Goal: Task Accomplishment & Management: Manage account settings

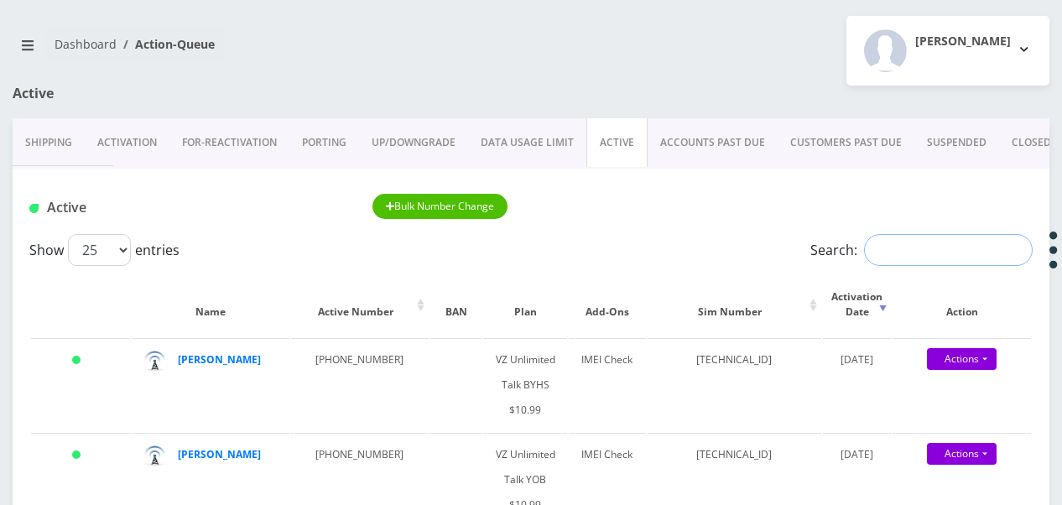
scroll to position [84, 0]
click at [958, 250] on input "Search:" at bounding box center [948, 250] width 169 height 32
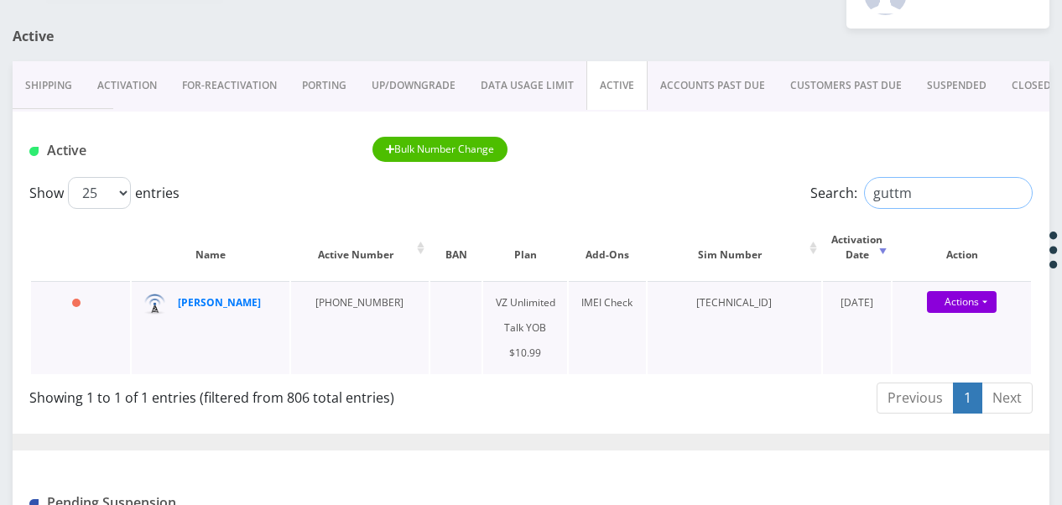
scroll to position [168, 0]
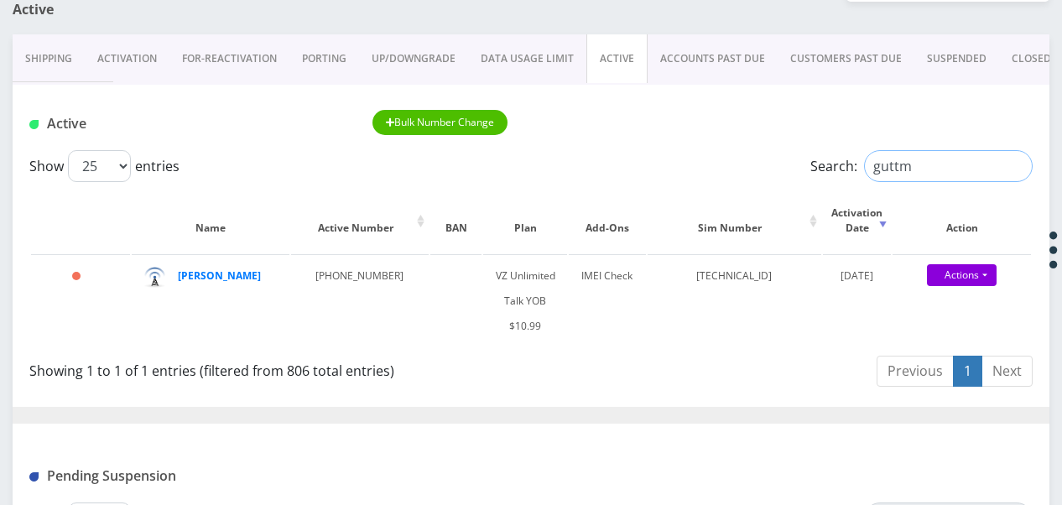
drag, startPoint x: 245, startPoint y: 271, endPoint x: 954, endPoint y: 159, distance: 717.6
click at [954, 159] on input "guttm" at bounding box center [948, 166] width 169 height 32
drag, startPoint x: 950, startPoint y: 162, endPoint x: 655, endPoint y: 125, distance: 296.8
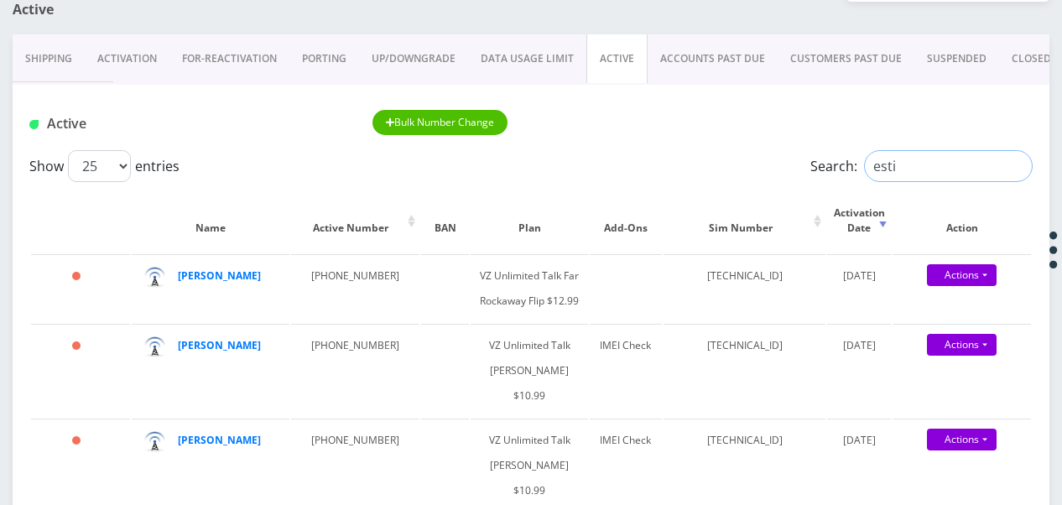
drag, startPoint x: 914, startPoint y: 170, endPoint x: 427, endPoint y: 179, distance: 487.5
click at [488, 159] on div "Show 25 50 100 250 500 1000 entries Search: esti" at bounding box center [530, 166] width 1003 height 32
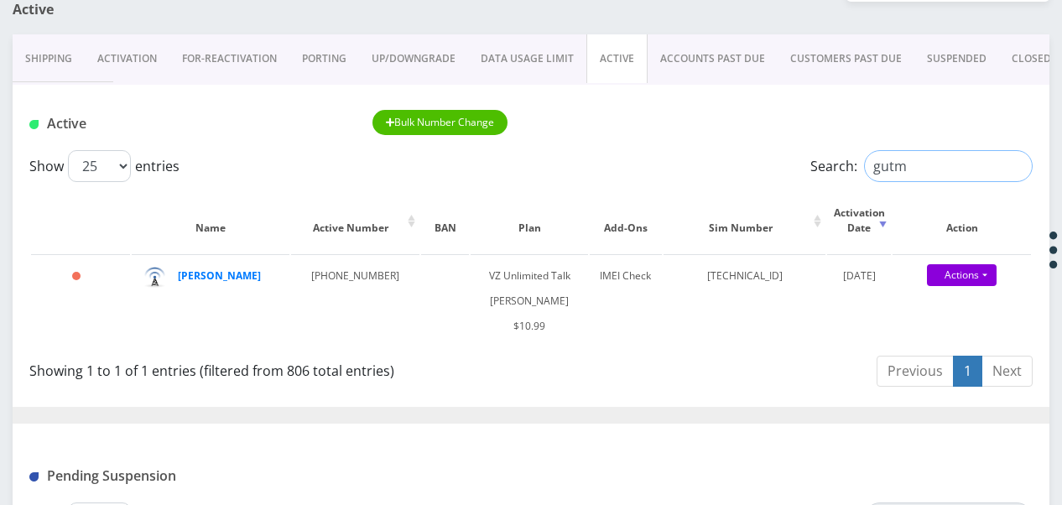
drag, startPoint x: 899, startPoint y: 166, endPoint x: 785, endPoint y: 131, distance: 119.4
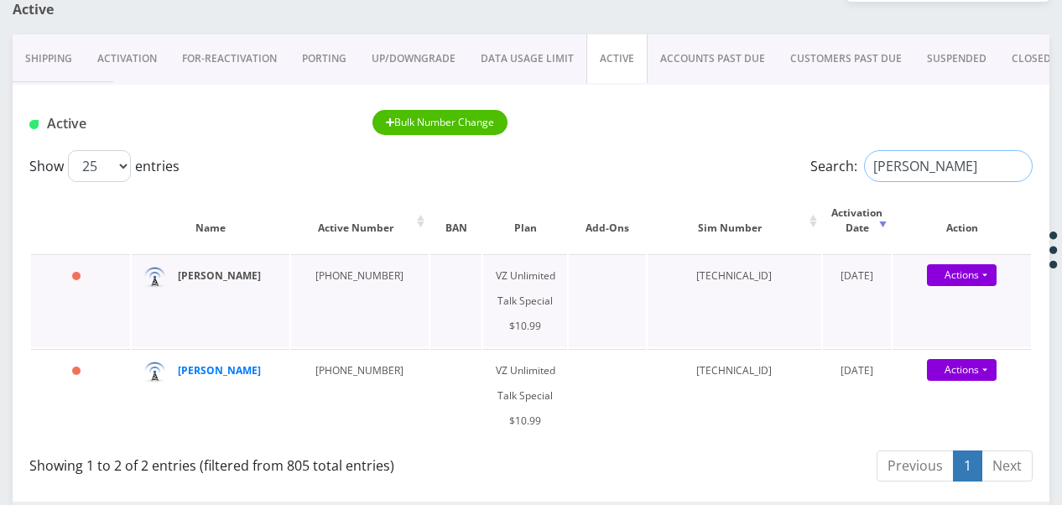
type input "[PERSON_NAME]"
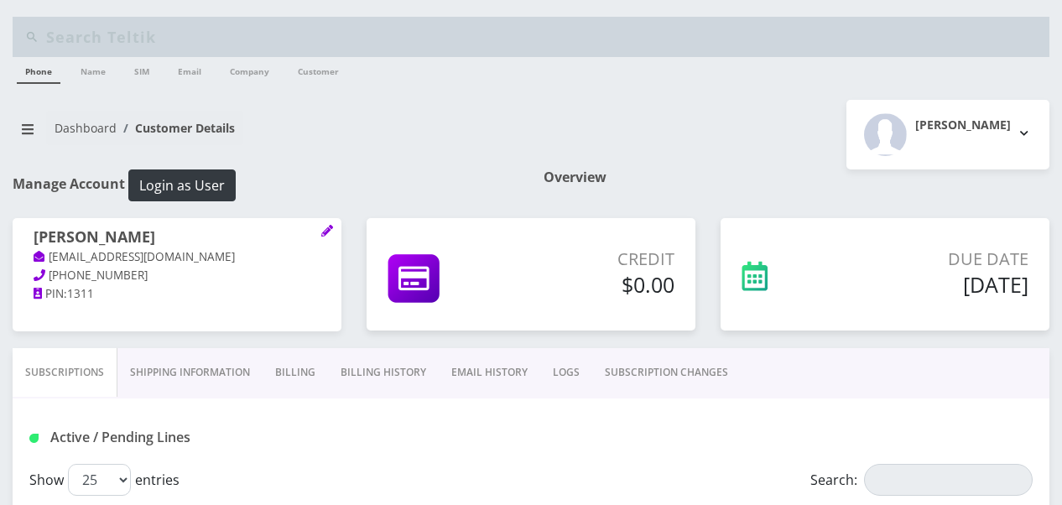
scroll to position [252, 0]
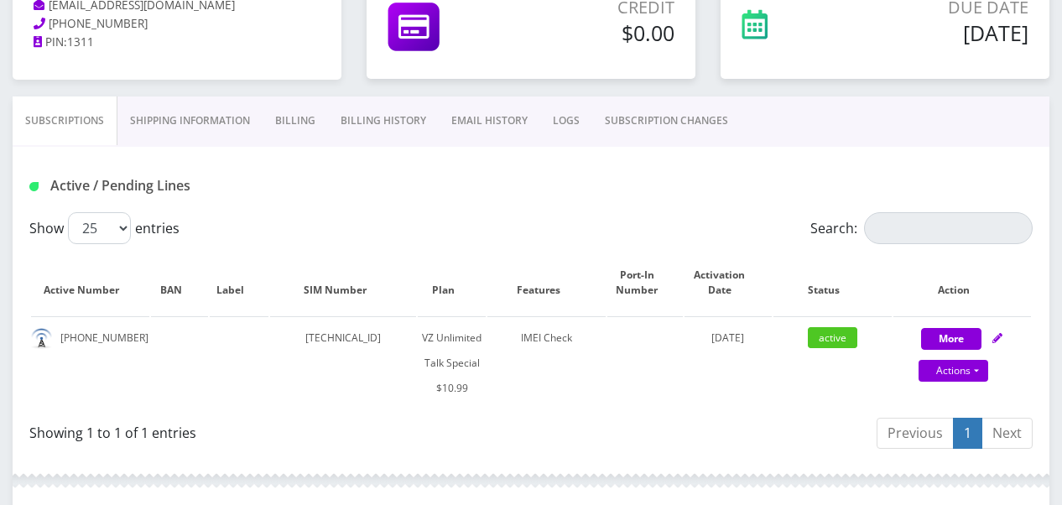
click at [646, 112] on link "SUBSCRIPTION CHANGES" at bounding box center [666, 120] width 148 height 49
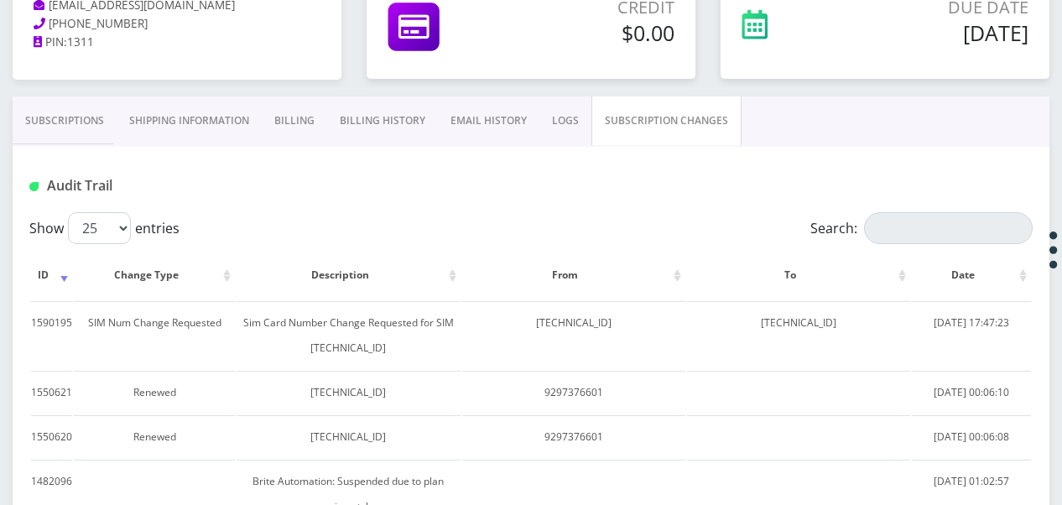
click at [32, 127] on link "Subscriptions" at bounding box center [65, 120] width 104 height 49
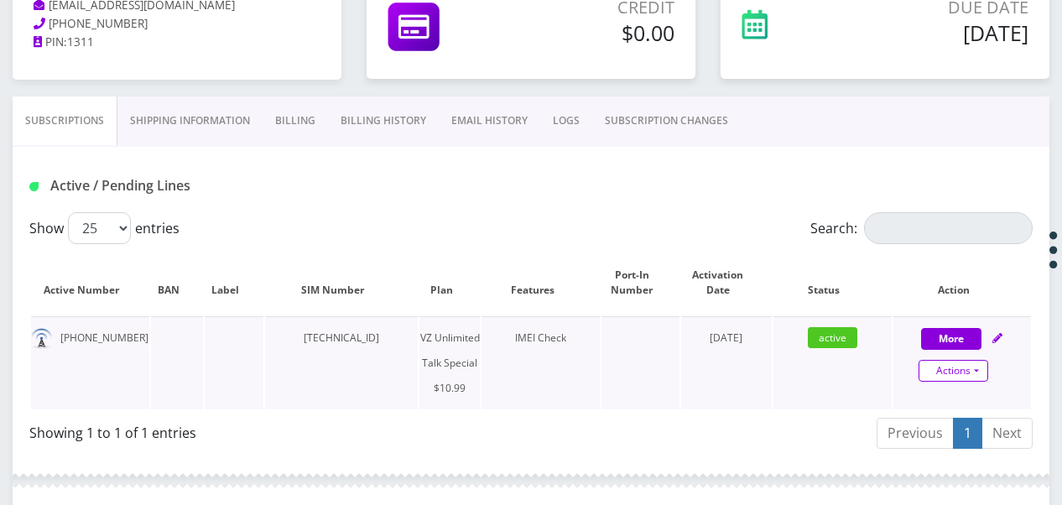
click at [985, 364] on link "Actions" at bounding box center [954, 371] width 70 height 22
select select "472"
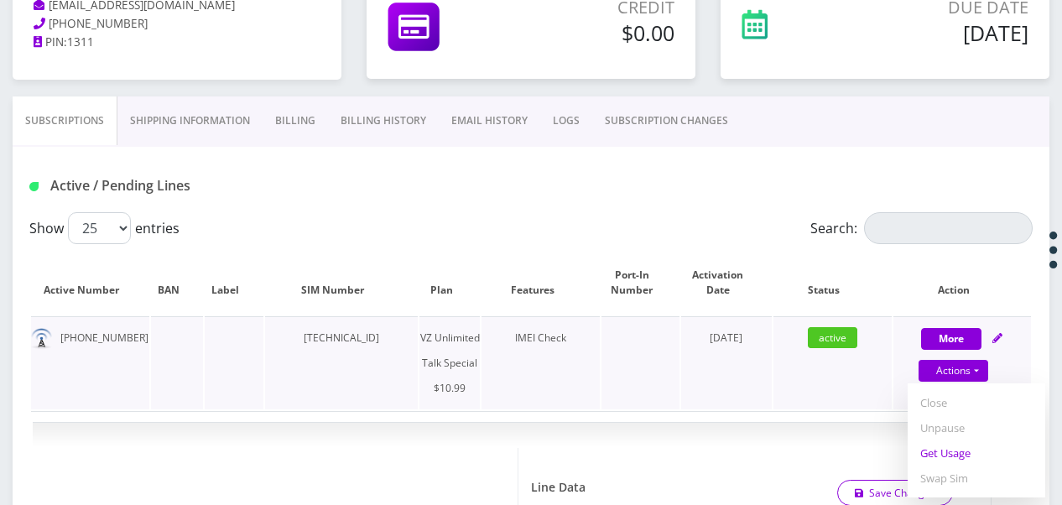
click at [962, 451] on link "Get Usage" at bounding box center [977, 452] width 138 height 25
select select "472"
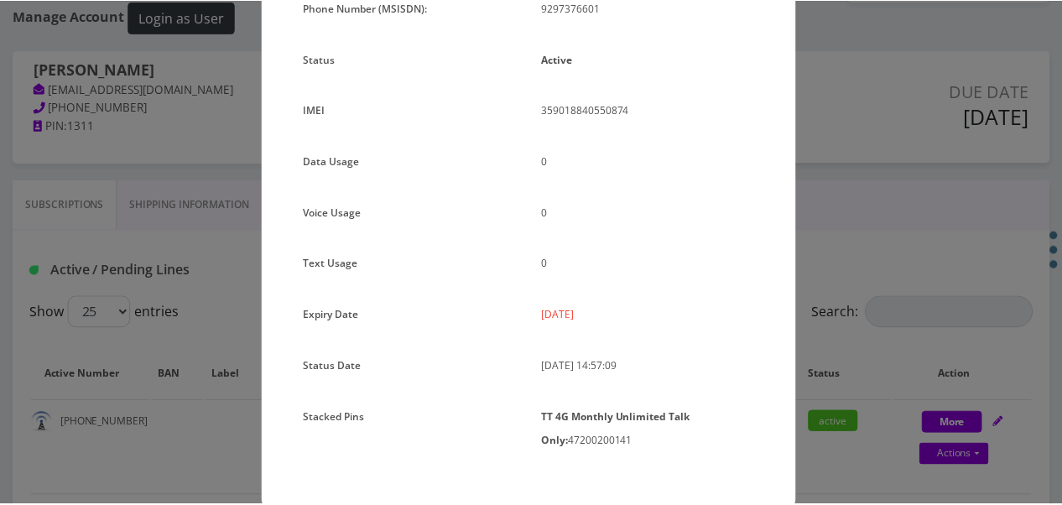
scroll to position [223, 0]
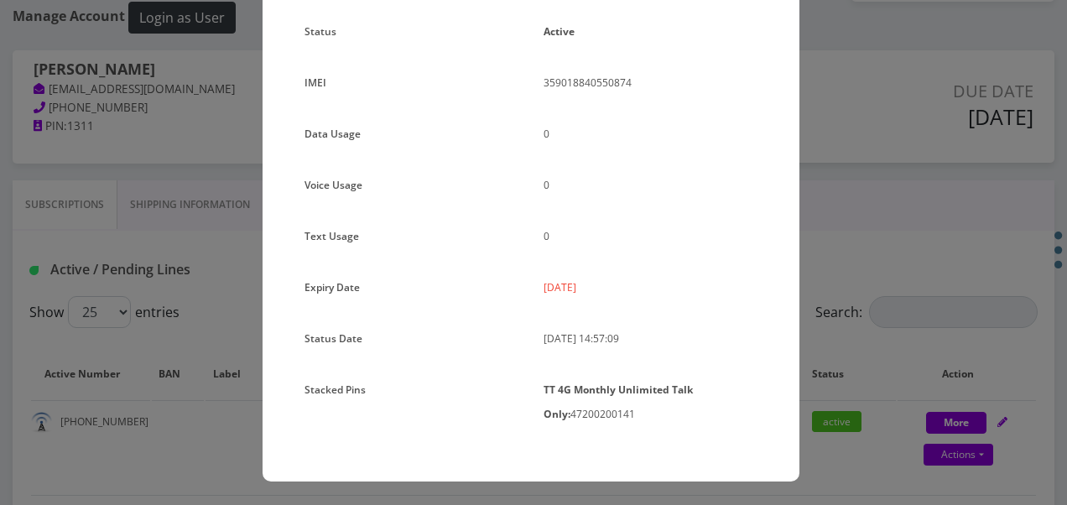
click at [968, 315] on div "× Subscription Info Plan Name TT 4G Monthly Unlimited Voice Plan Phone Number (…" at bounding box center [533, 252] width 1067 height 505
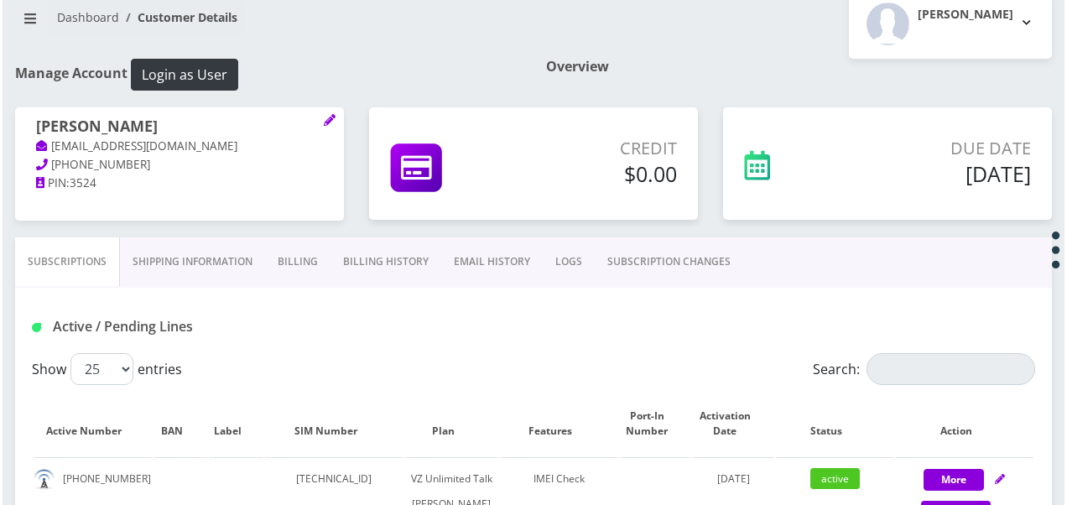
scroll to position [252, 0]
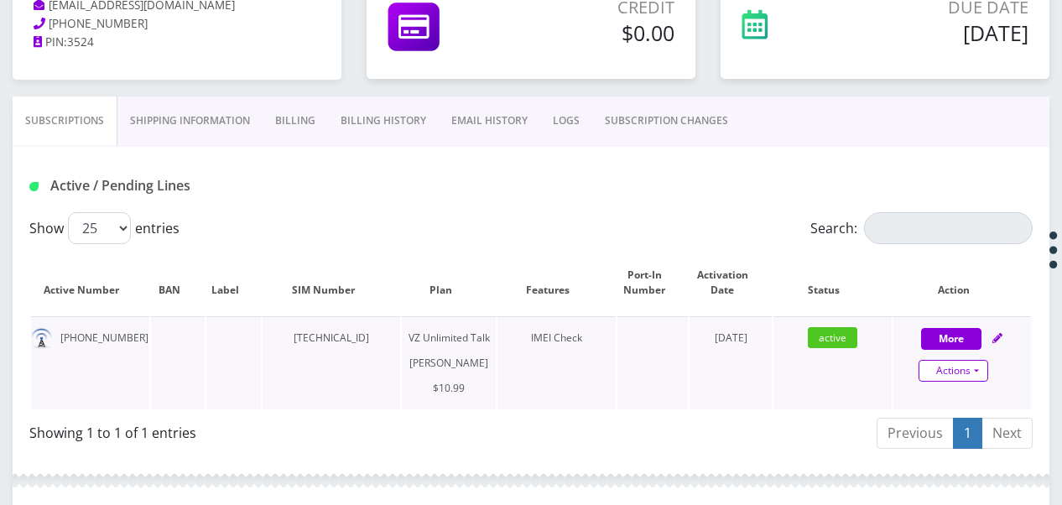
click at [975, 360] on link "Actions" at bounding box center [954, 371] width 70 height 22
select select "366"
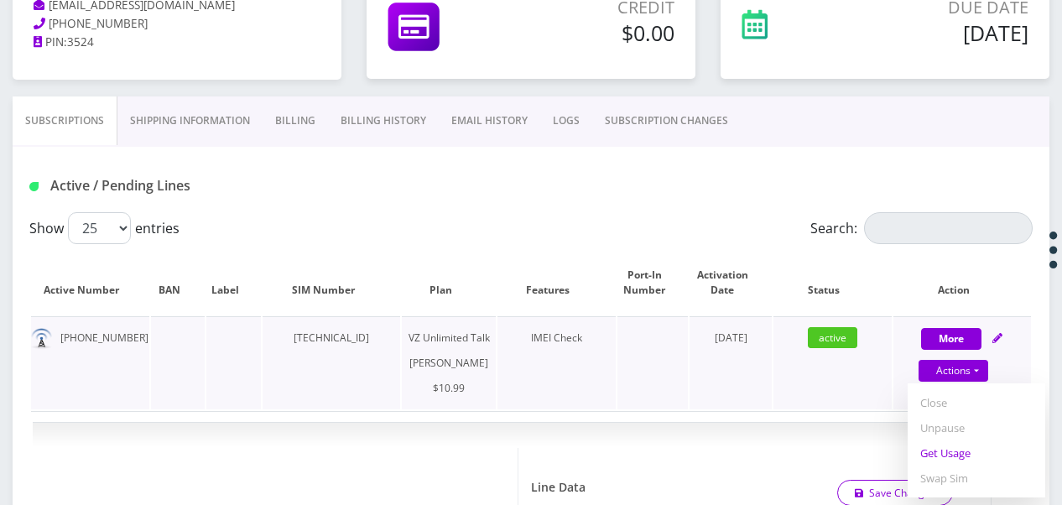
click at [959, 450] on link "Get Usage" at bounding box center [977, 452] width 138 height 25
select select "366"
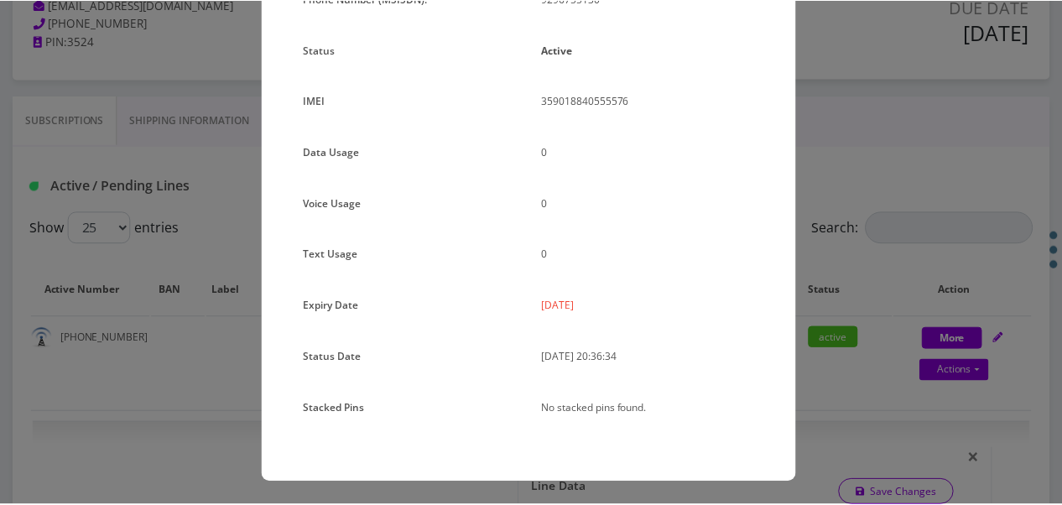
scroll to position [206, 0]
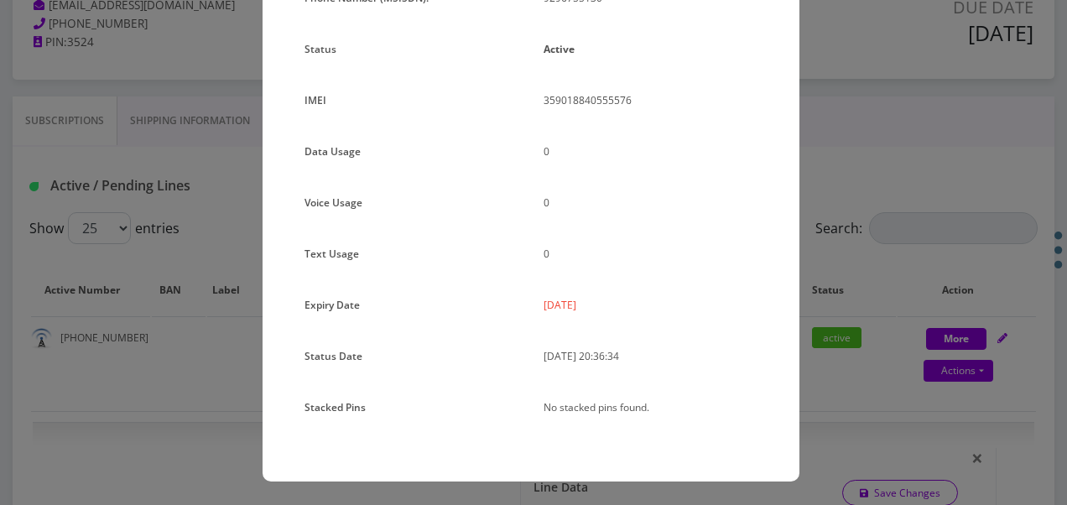
click at [887, 361] on div "× Subscription Info Plan Name TT 4G Monthly Unlimited Voice Plan Phone Number (…" at bounding box center [533, 252] width 1067 height 505
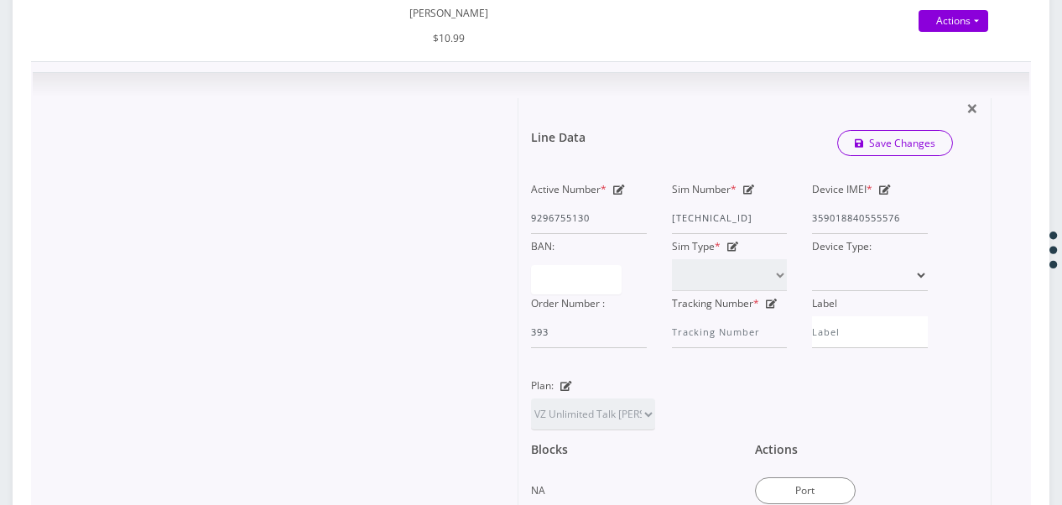
scroll to position [266, 0]
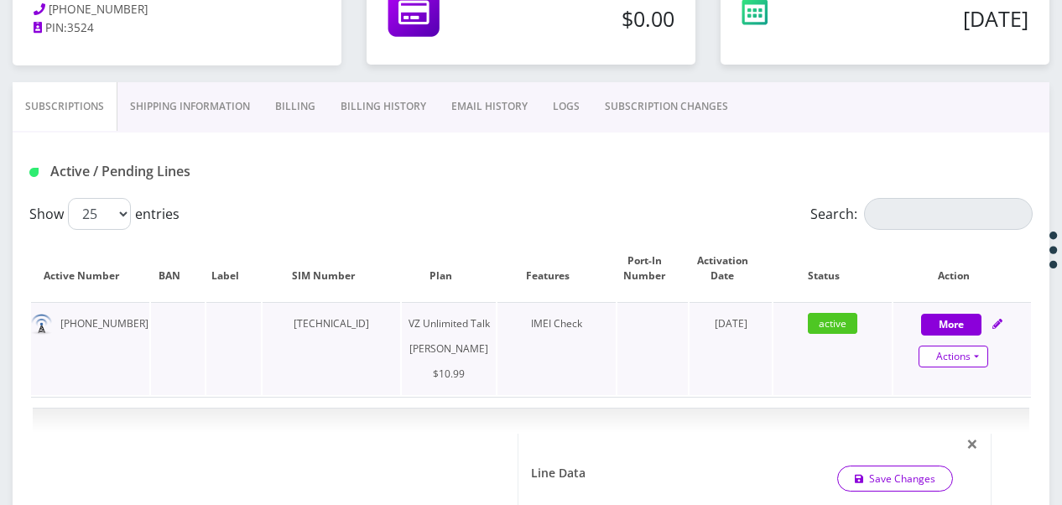
click at [980, 362] on link "Actions" at bounding box center [954, 357] width 70 height 22
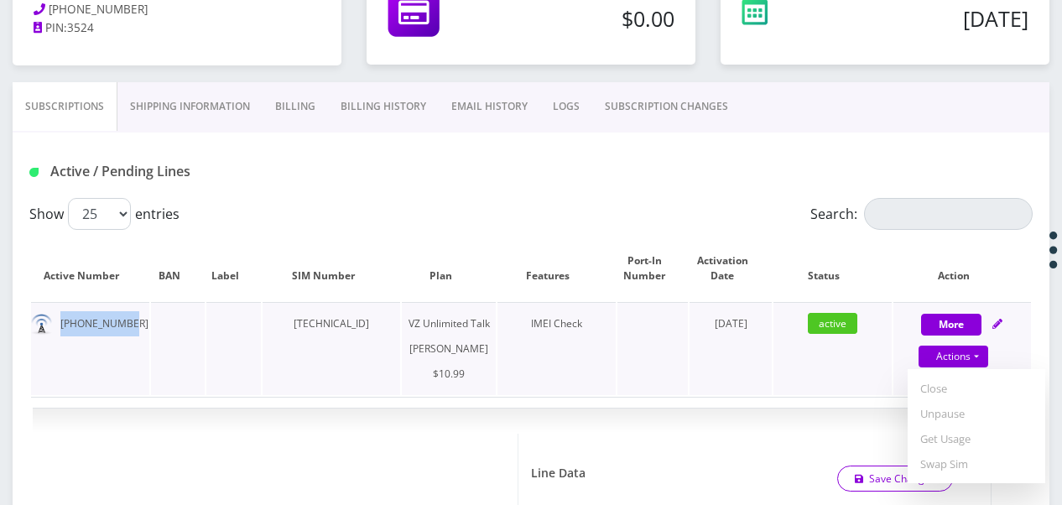
drag, startPoint x: 58, startPoint y: 315, endPoint x: 137, endPoint y: 323, distance: 79.2
click at [137, 323] on td "929-675-5130" at bounding box center [90, 348] width 118 height 93
drag, startPoint x: 137, startPoint y: 323, endPoint x: 102, endPoint y: 323, distance: 34.4
copy td "929-675-5130"
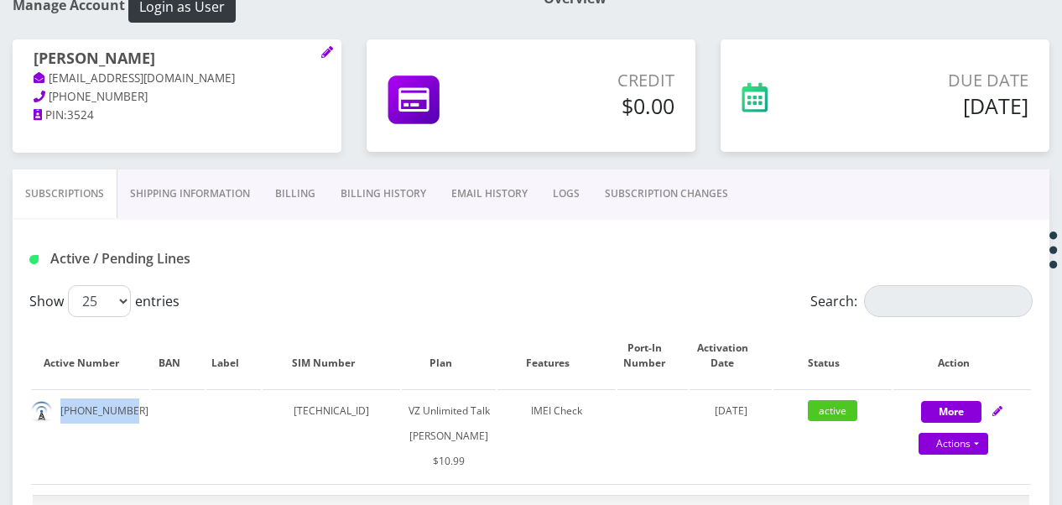
scroll to position [98, 0]
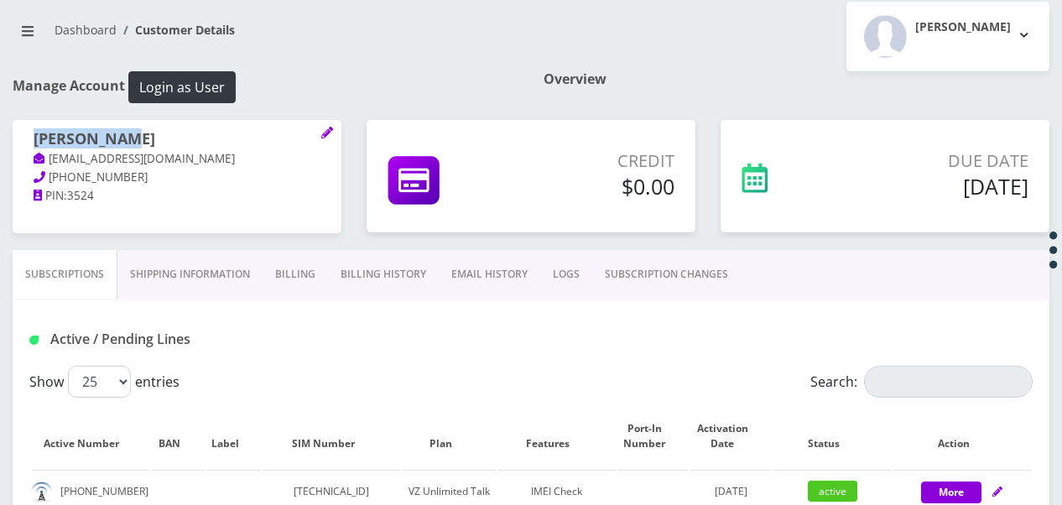
drag, startPoint x: 34, startPoint y: 124, endPoint x: 139, endPoint y: 126, distance: 105.7
click at [139, 126] on div "Esty Gutman tlieberman613+1322230962@gmail.com 646-283-7216 PIN: 3524" at bounding box center [177, 168] width 329 height 96
drag, startPoint x: 139, startPoint y: 126, endPoint x: 126, endPoint y: 133, distance: 15.0
copy h1 "Esty Gutman"
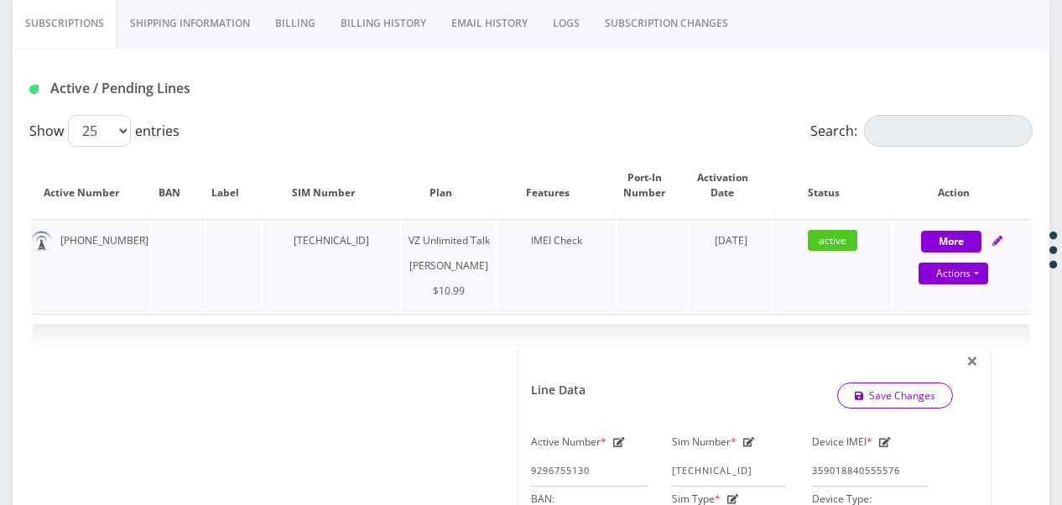
scroll to position [350, 0]
drag, startPoint x: 287, startPoint y: 238, endPoint x: 400, endPoint y: 238, distance: 113.3
click at [400, 238] on td "89148000010413034653" at bounding box center [332, 264] width 138 height 93
copy td "89148000010413034653"
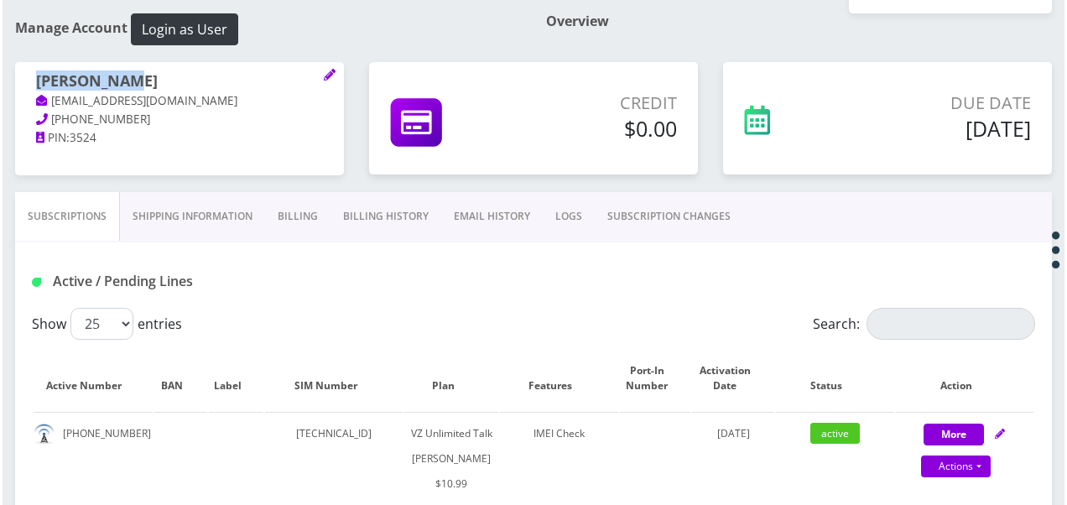
scroll to position [182, 0]
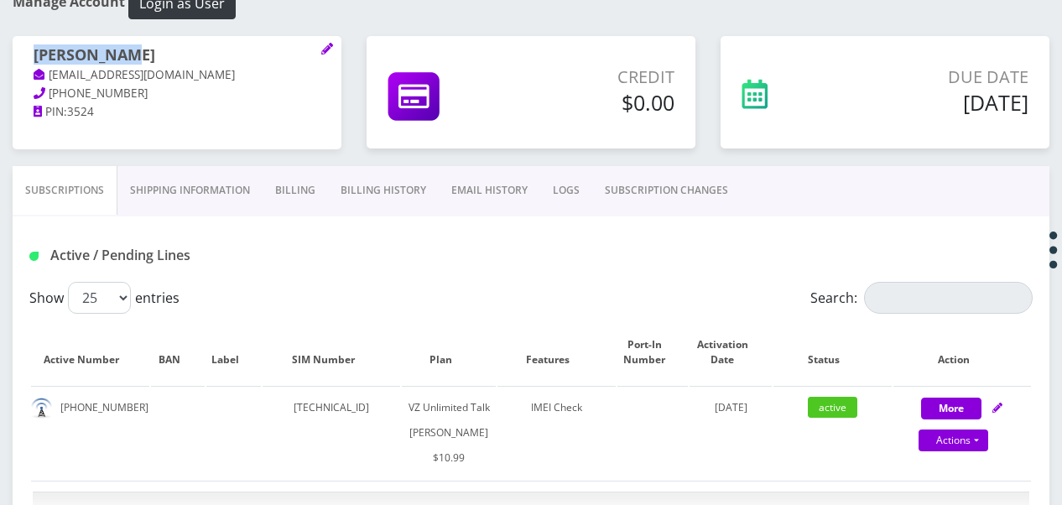
click at [279, 183] on link "Billing" at bounding box center [295, 190] width 65 height 49
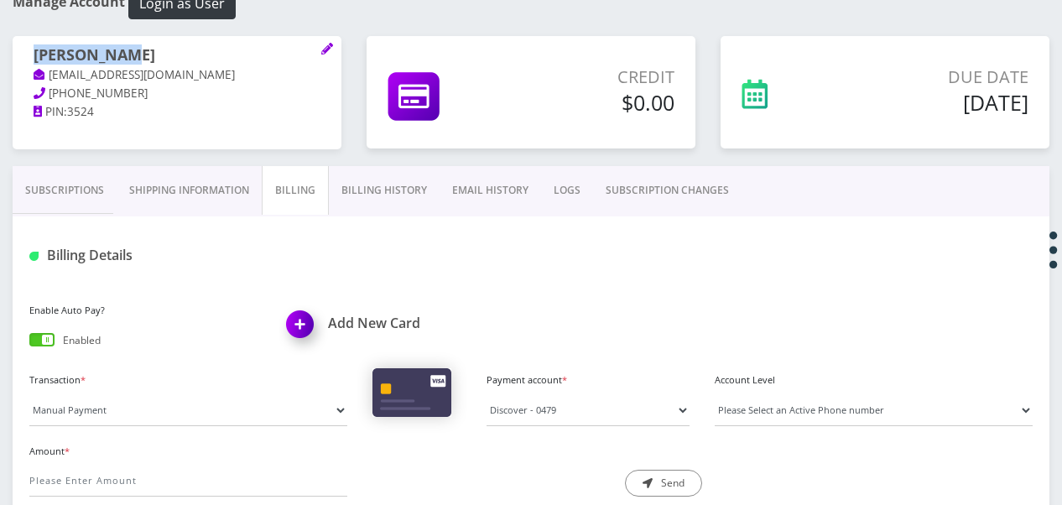
click at [66, 178] on link "Subscriptions" at bounding box center [65, 190] width 104 height 49
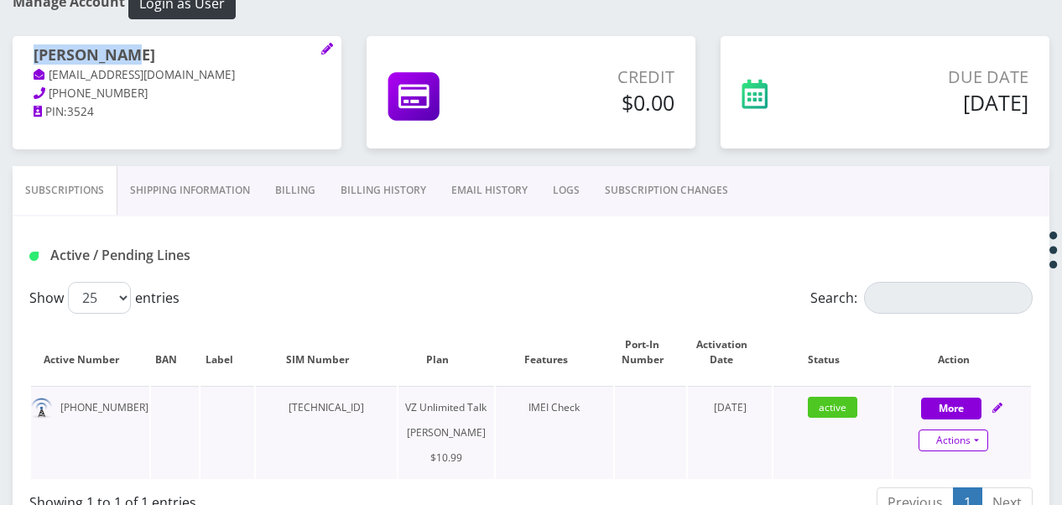
click at [978, 441] on link "Actions" at bounding box center [954, 441] width 70 height 22
select select "366"
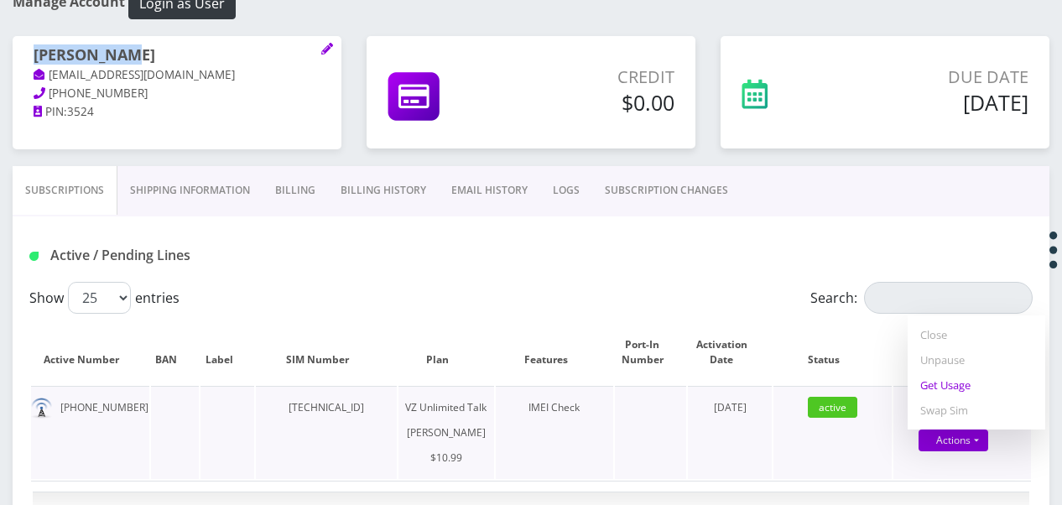
click at [936, 386] on link "Get Usage" at bounding box center [977, 384] width 138 height 25
select select "366"
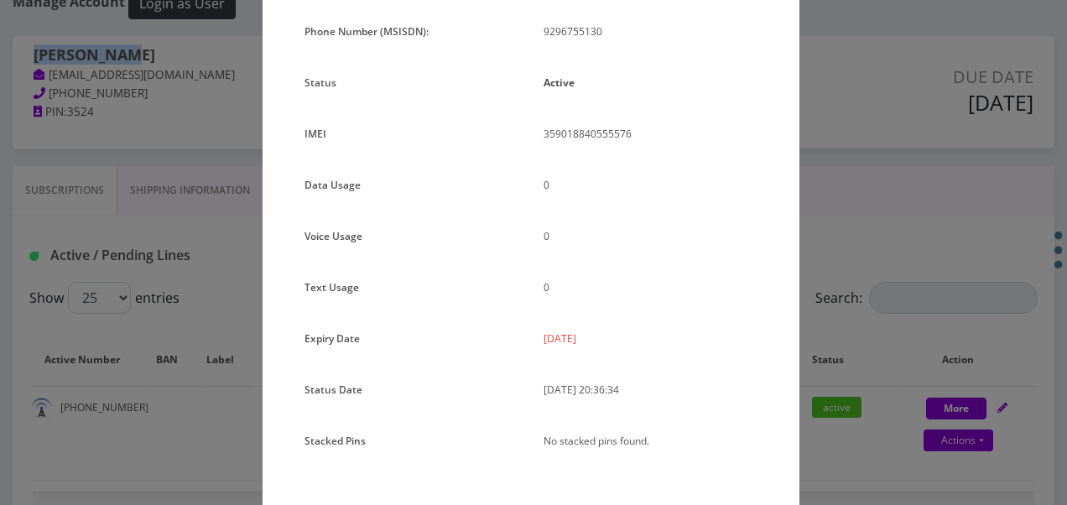
scroll to position [206, 0]
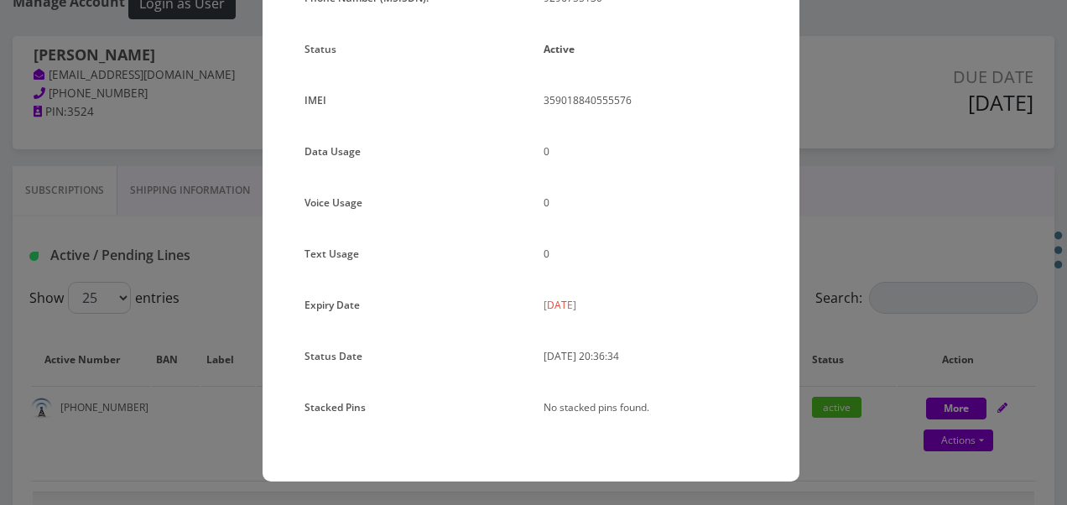
click at [980, 322] on div "× Subscription Info Plan Name TT 4G Monthly Unlimited Voice Plan Phone Number (…" at bounding box center [533, 252] width 1067 height 505
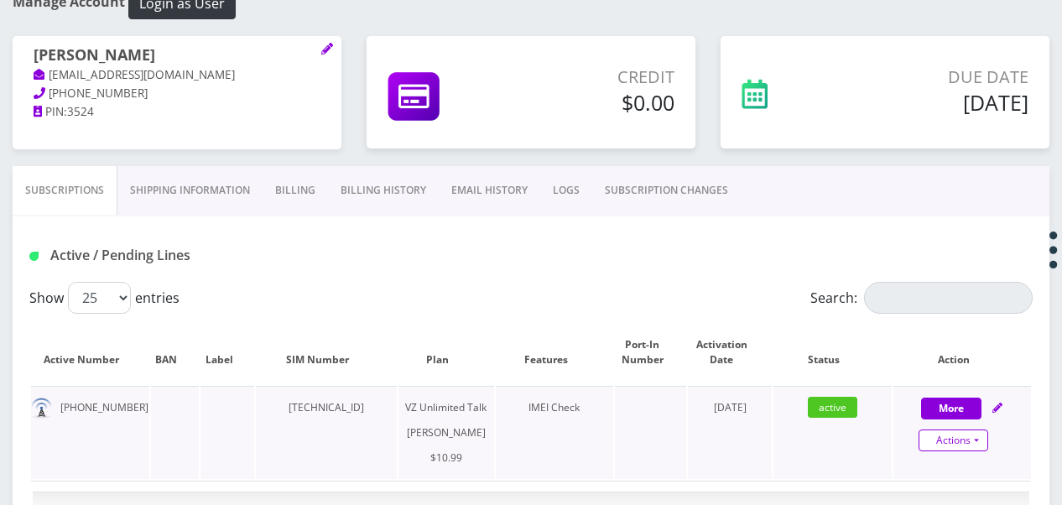
click at [983, 433] on link "Actions" at bounding box center [954, 441] width 70 height 22
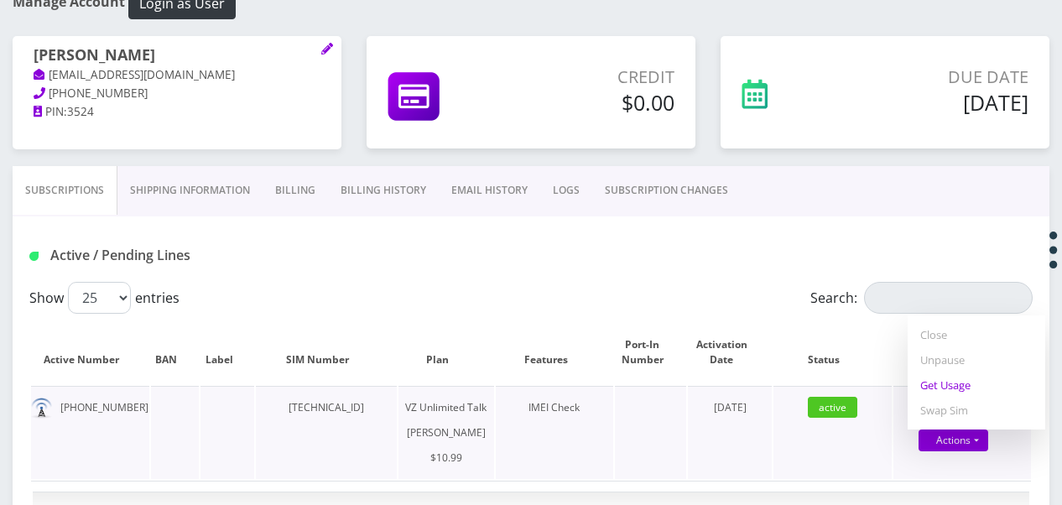
click at [954, 392] on link "Get Usage" at bounding box center [977, 384] width 138 height 25
select select "366"
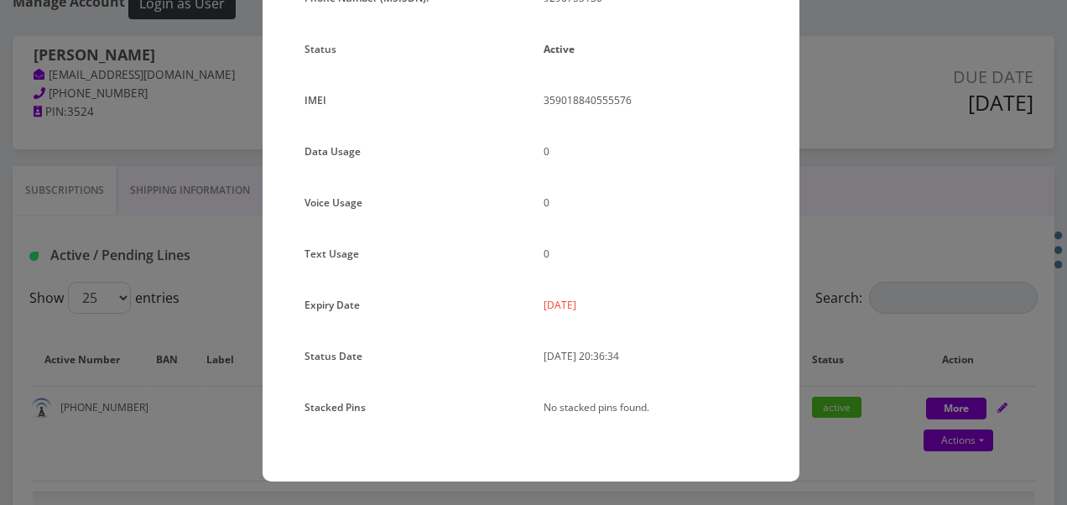
click at [875, 297] on div "× Subscription Info Plan Name TT 4G Monthly Unlimited Voice Plan Phone Number (…" at bounding box center [533, 252] width 1067 height 505
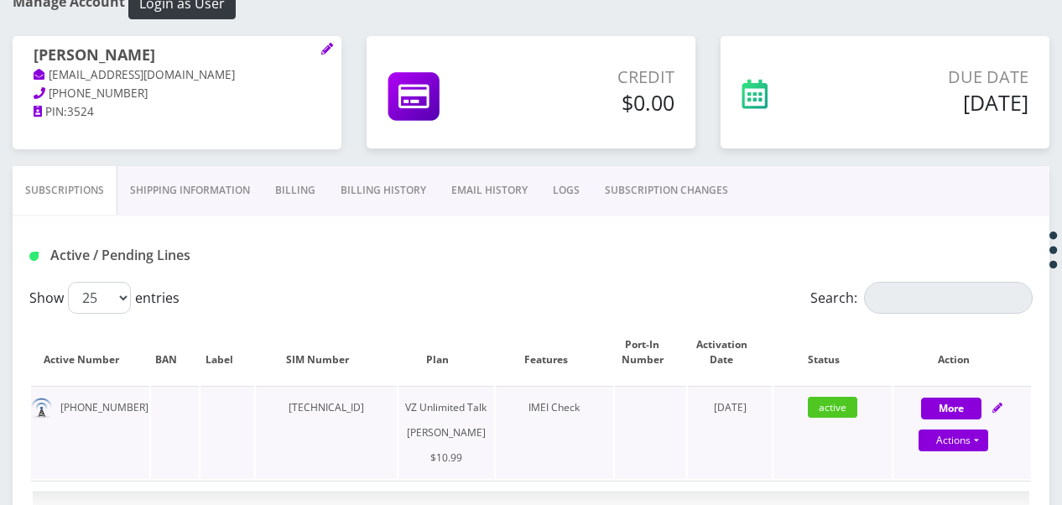
click at [989, 435] on div "Actions Suspend Close Unpause Get Usage Swap Sim" at bounding box center [954, 441] width 138 height 25
select select "366"
click at [982, 435] on link "Actions" at bounding box center [954, 441] width 70 height 22
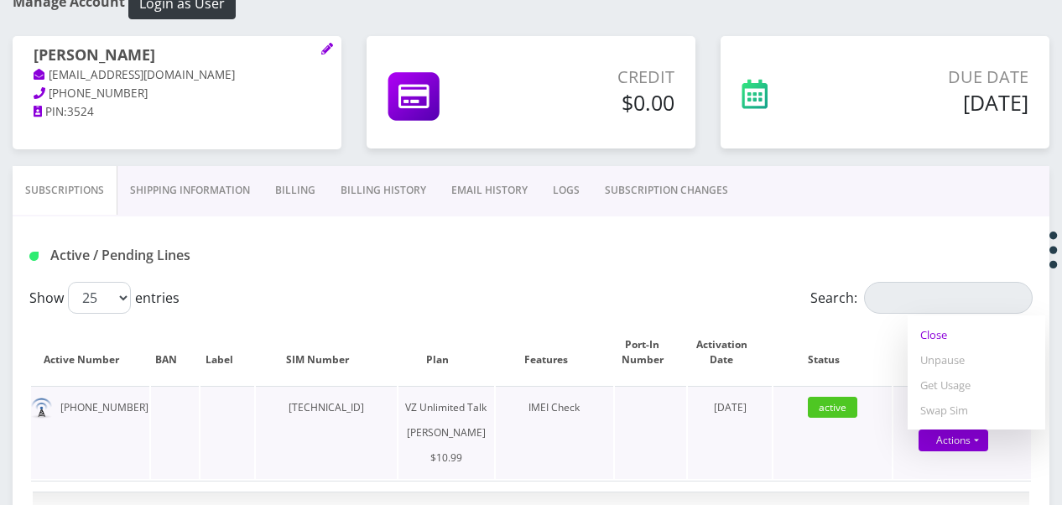
click at [945, 338] on link "Close" at bounding box center [977, 334] width 138 height 25
type input "09/30/2025"
select select "366"
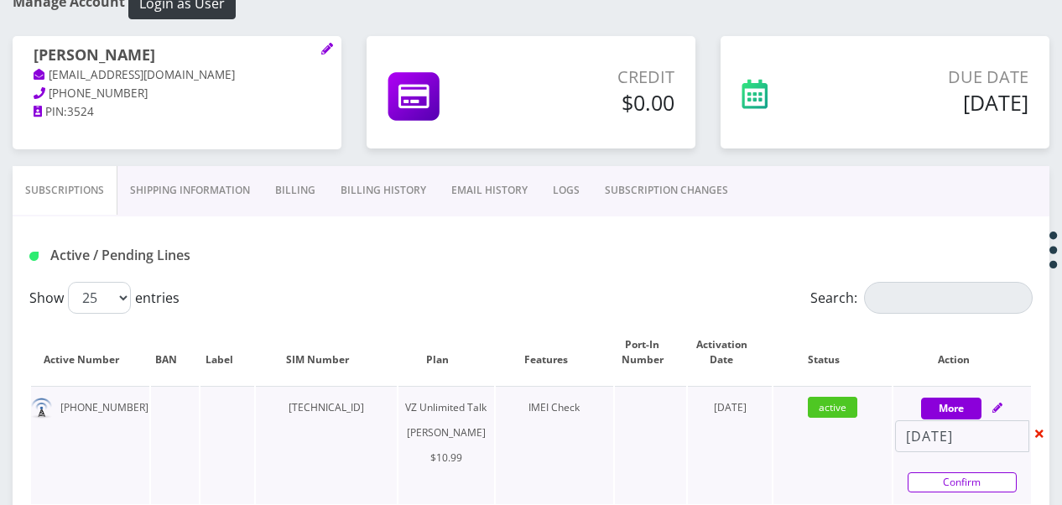
click at [982, 486] on link "Confirm" at bounding box center [962, 482] width 109 height 20
select select "366"
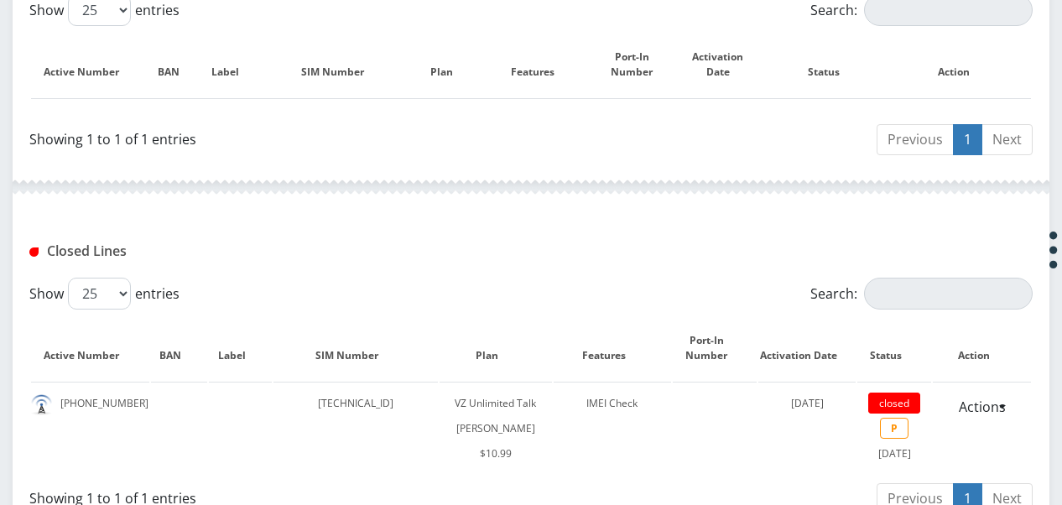
scroll to position [354, 0]
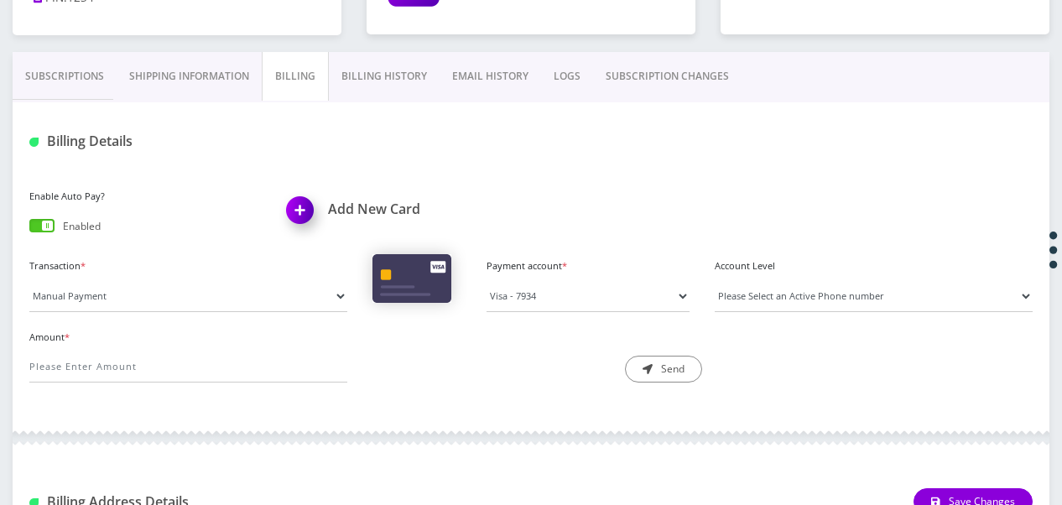
scroll to position [273, 0]
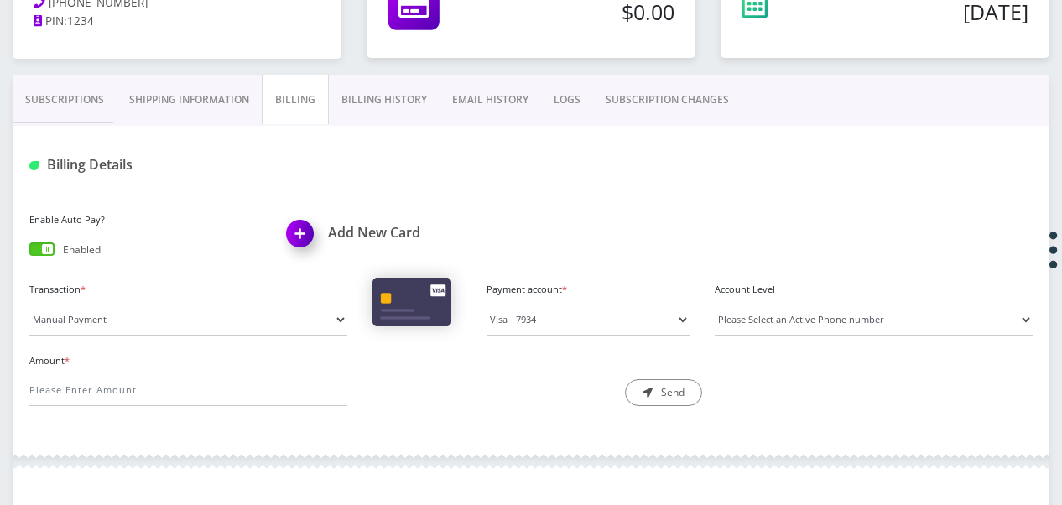
click at [94, 116] on link "Subscriptions" at bounding box center [65, 100] width 104 height 49
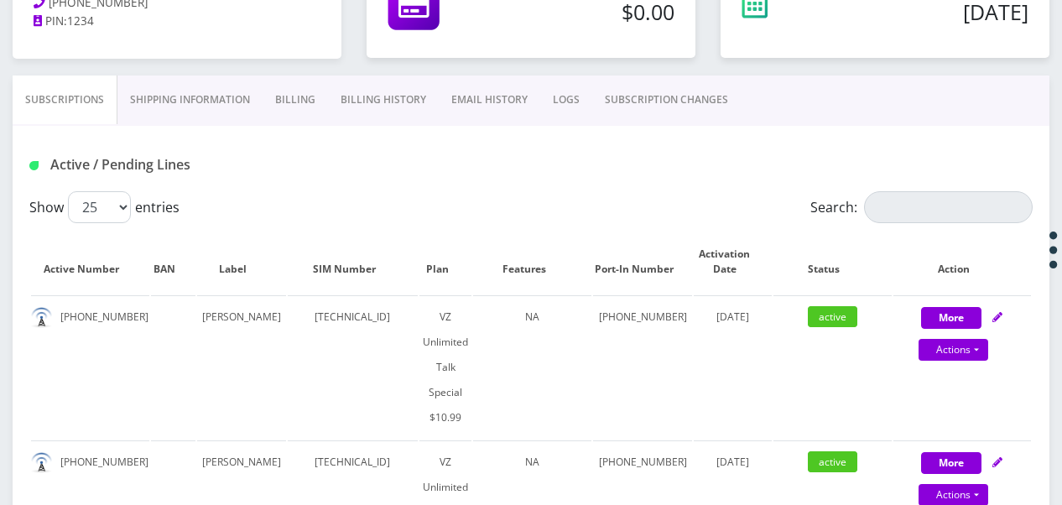
click at [302, 104] on link "Billing" at bounding box center [295, 100] width 65 height 49
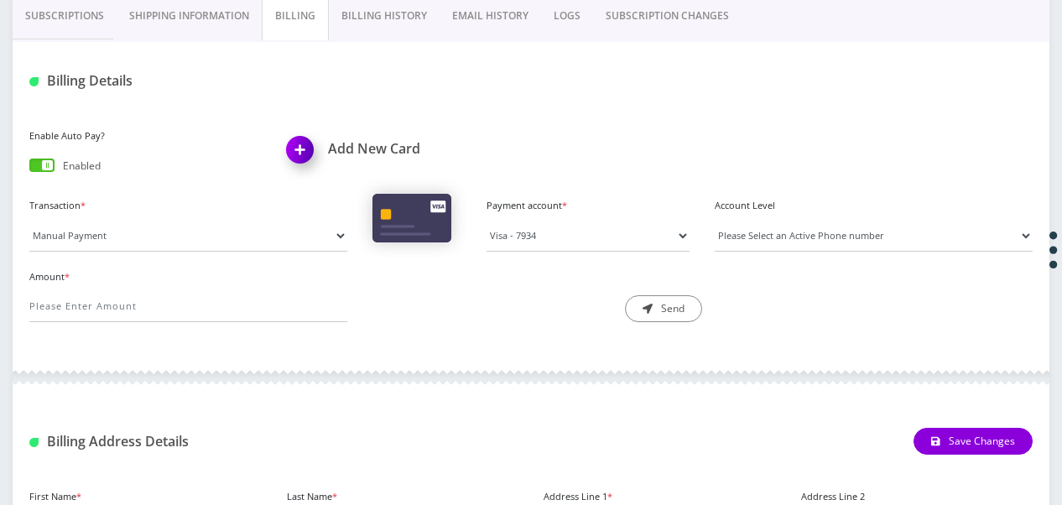
scroll to position [608, 0]
